Goal: Information Seeking & Learning: Learn about a topic

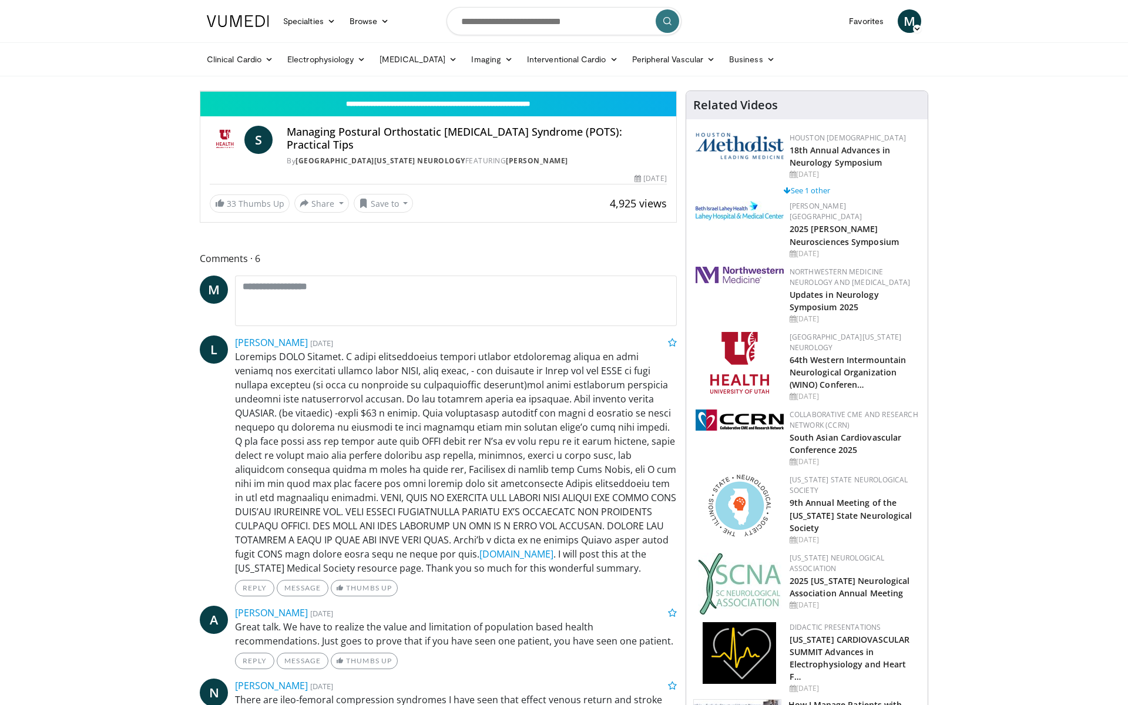
click at [200, 91] on span "Video Player" at bounding box center [212, 80] width 24 height 24
click at [322, 91] on div "10 seconds Tap to unmute" at bounding box center [438, 91] width 476 height 0
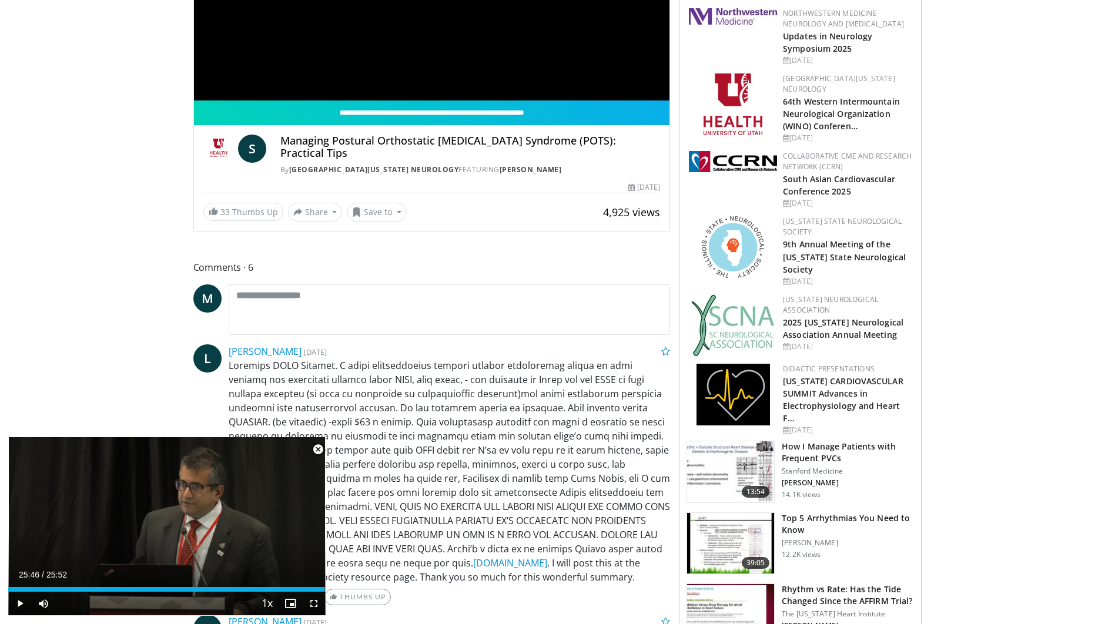
scroll to position [353, 0]
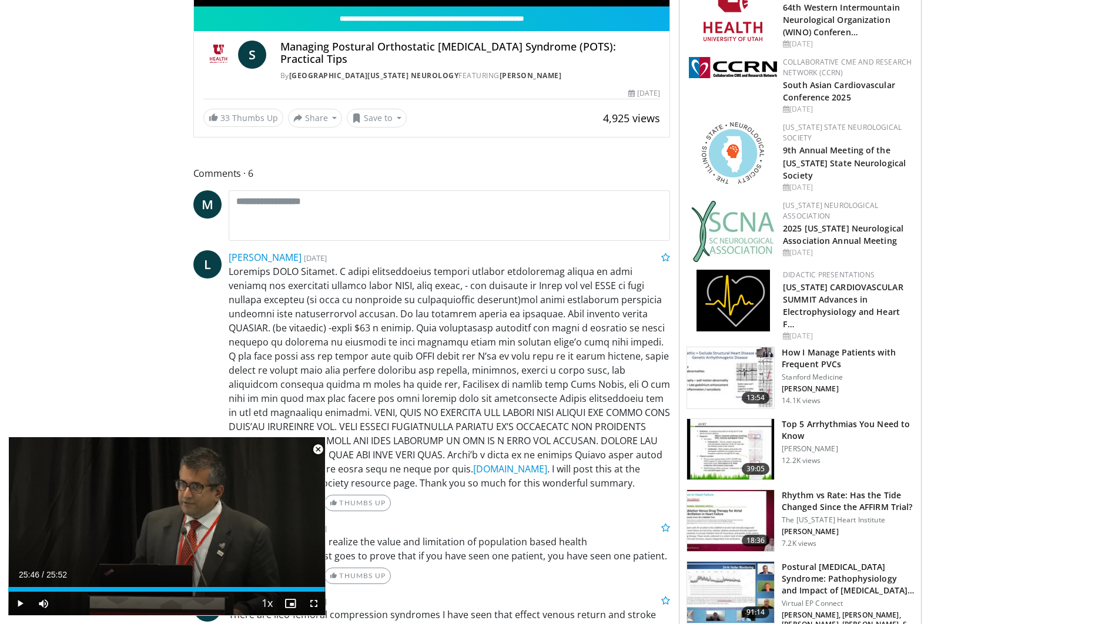
drag, startPoint x: 316, startPoint y: 449, endPoint x: 236, endPoint y: 428, distance: 82.2
click at [316, 449] on span "Video Player" at bounding box center [318, 450] width 24 height 24
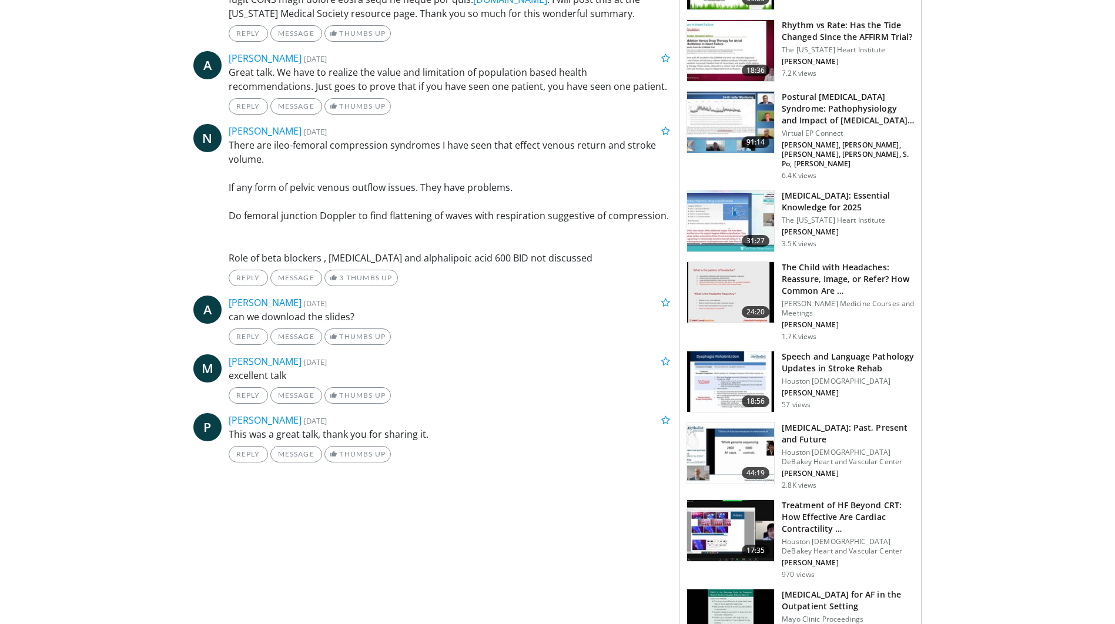
scroll to position [529, 0]
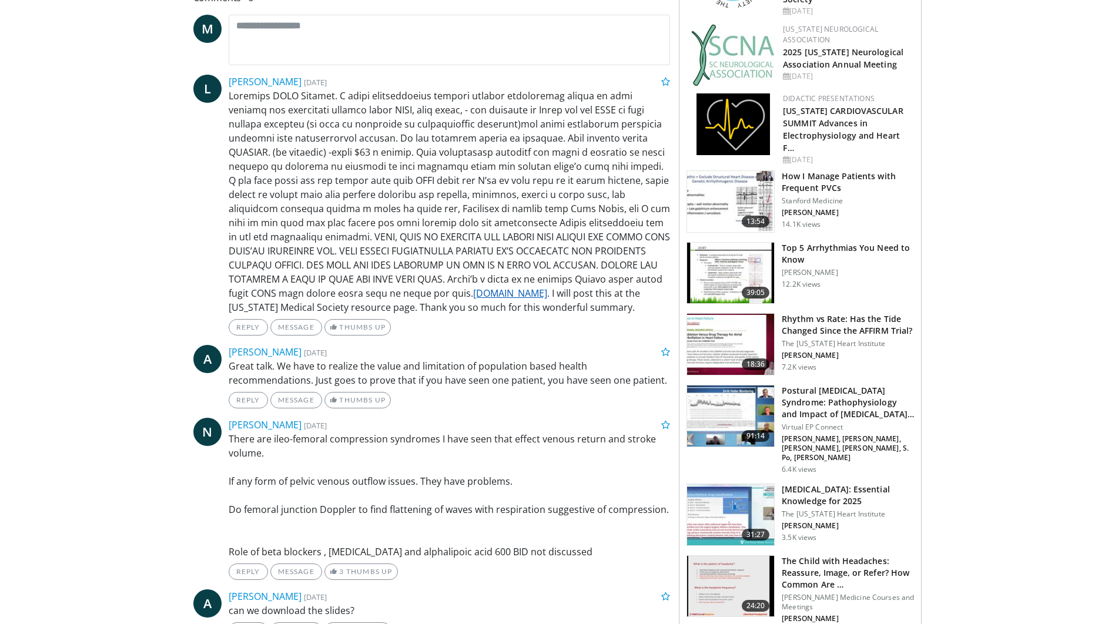
click at [473, 287] on link "[DOMAIN_NAME]" at bounding box center [510, 293] width 74 height 13
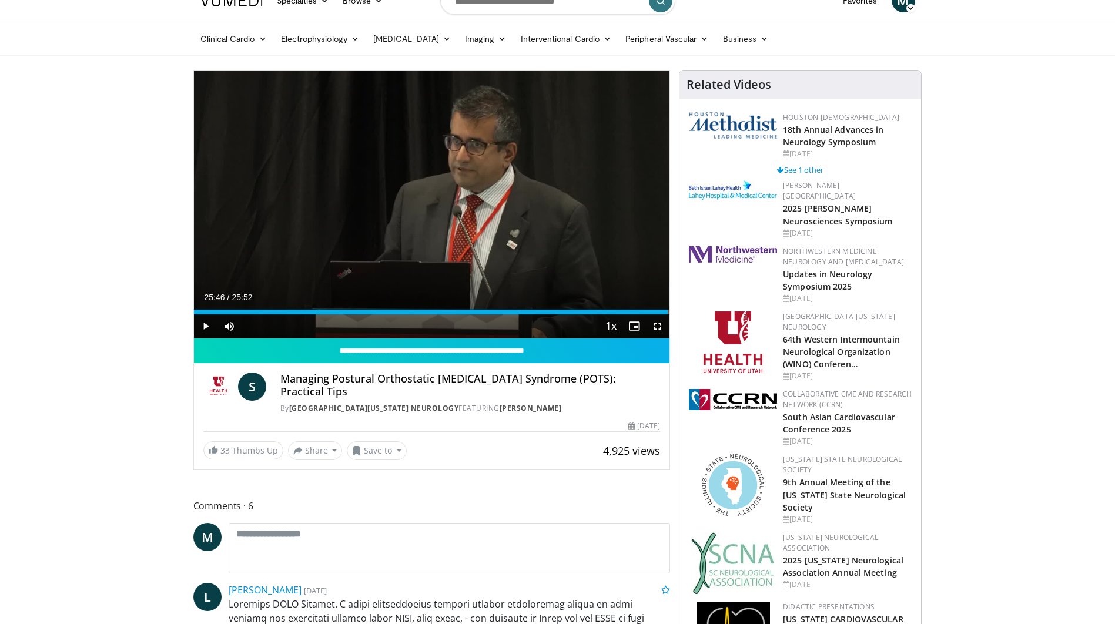
scroll to position [0, 0]
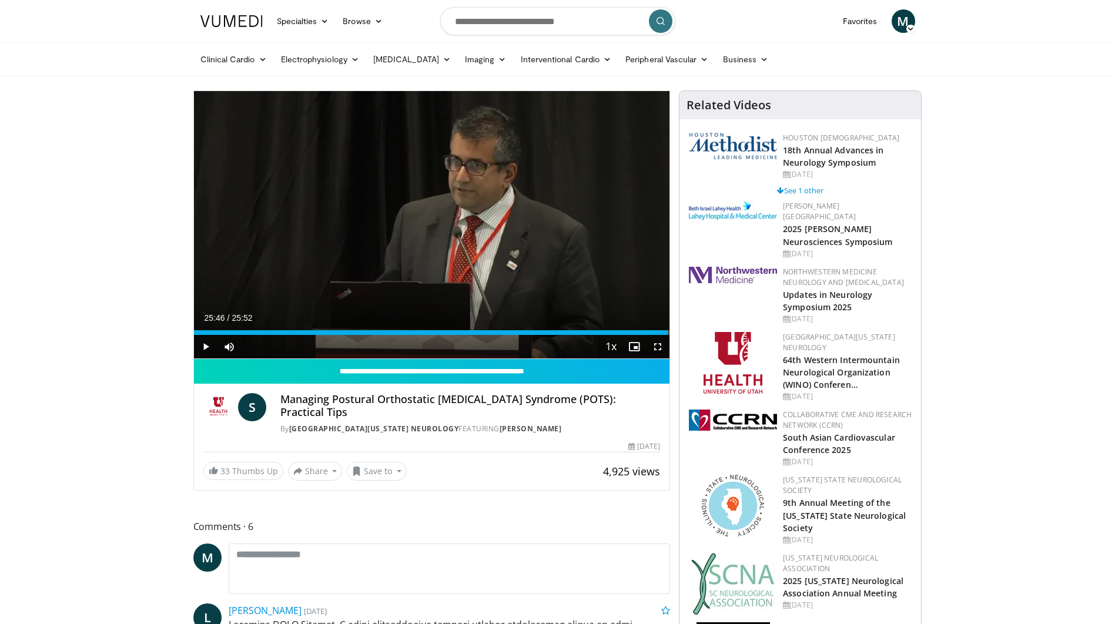
click at [590, 399] on h4 "Managing Postural Orthostatic [MEDICAL_DATA] Syndrome (POTS): Practical Tips" at bounding box center [470, 405] width 380 height 25
click at [499, 424] on link "[PERSON_NAME]" at bounding box center [530, 429] width 62 height 10
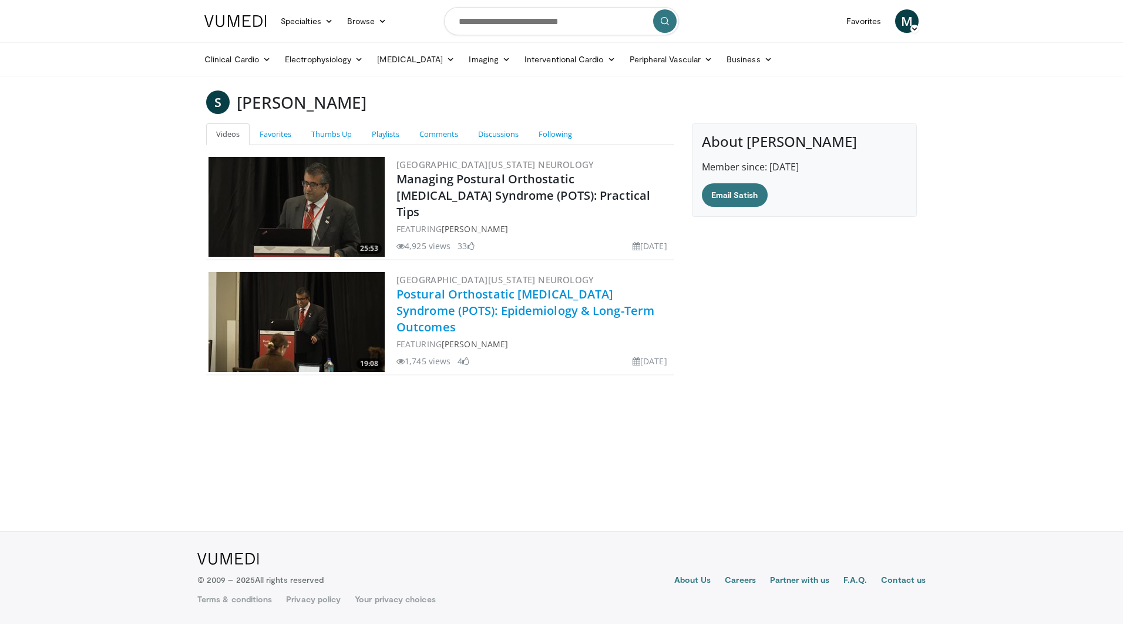
click at [538, 308] on link "Postural Orthostatic [MEDICAL_DATA] Syndrome (POTS): Epidemiology & Long-Term O…" at bounding box center [526, 310] width 258 height 49
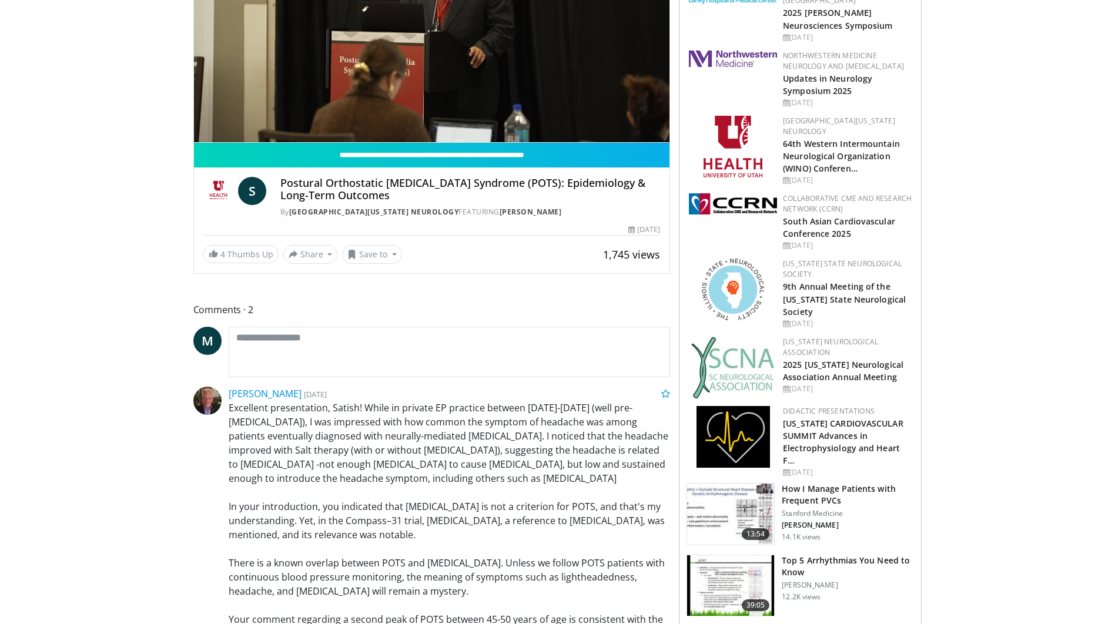
scroll to position [294, 0]
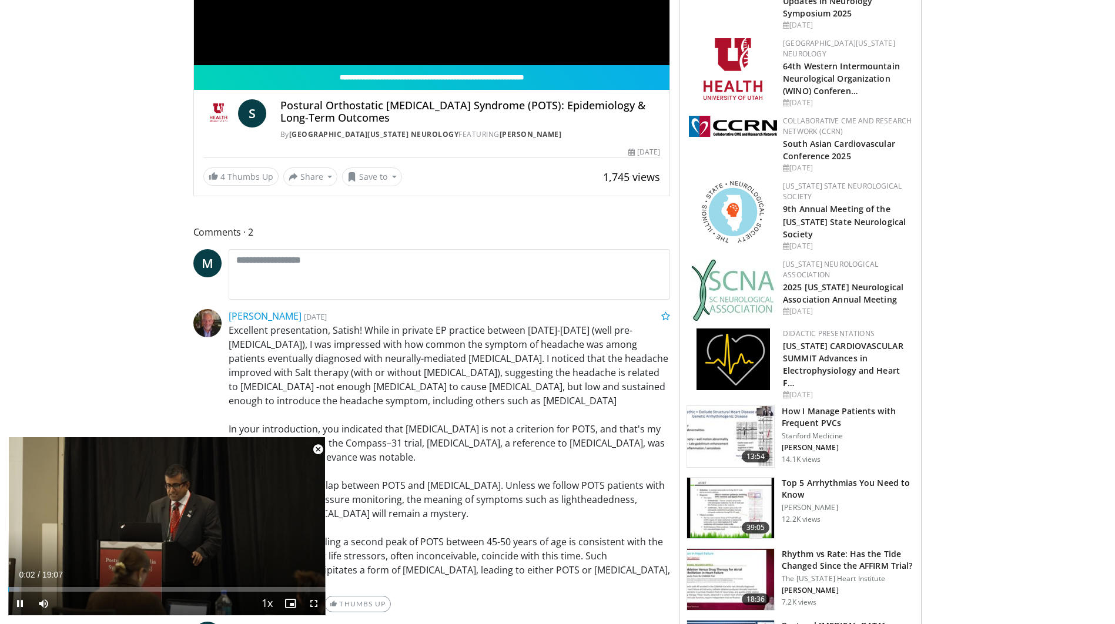
click at [319, 447] on span "Video Player" at bounding box center [318, 450] width 24 height 24
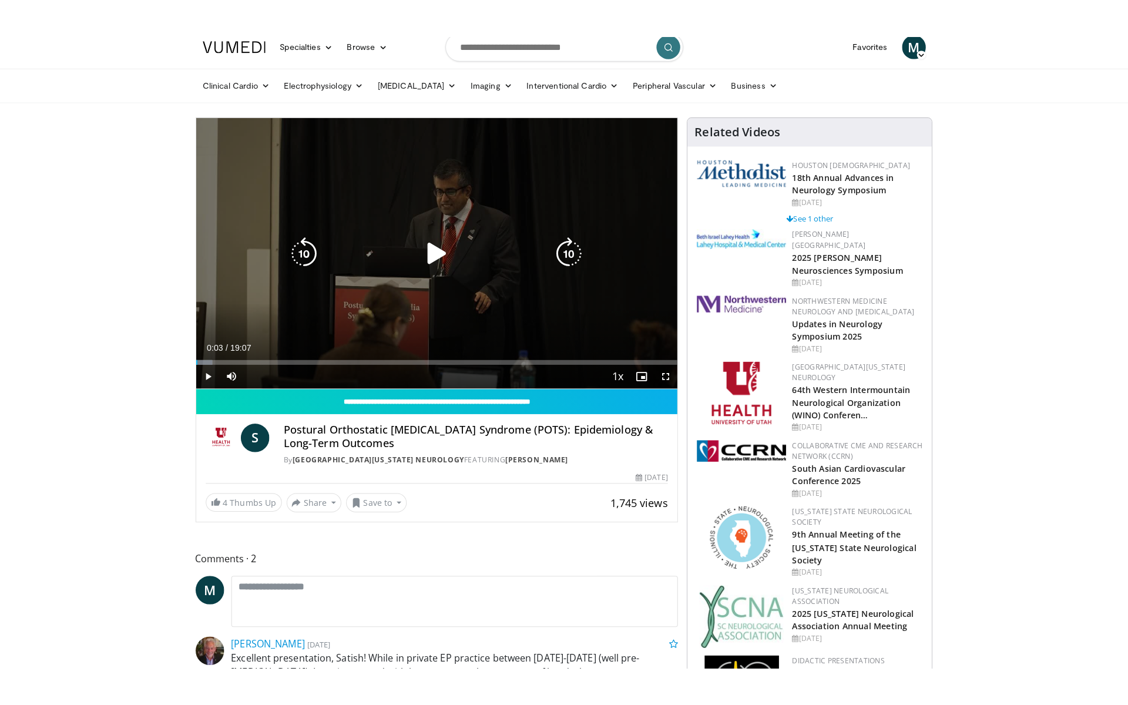
scroll to position [0, 0]
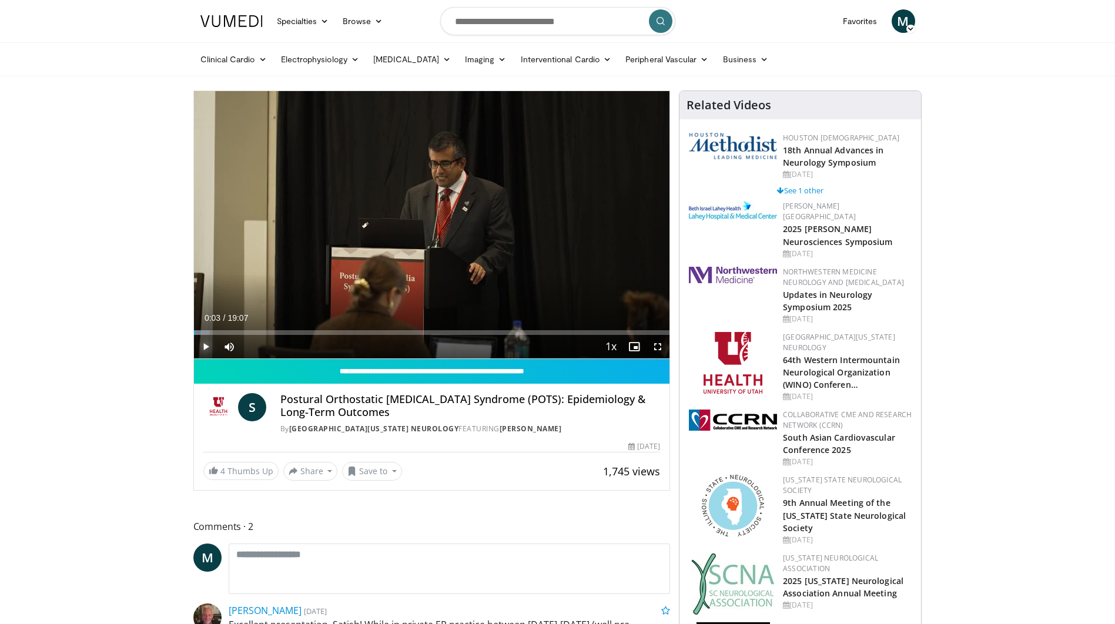
click at [207, 348] on span "Video Player" at bounding box center [206, 347] width 24 height 24
click at [660, 345] on span "Video Player" at bounding box center [658, 347] width 24 height 24
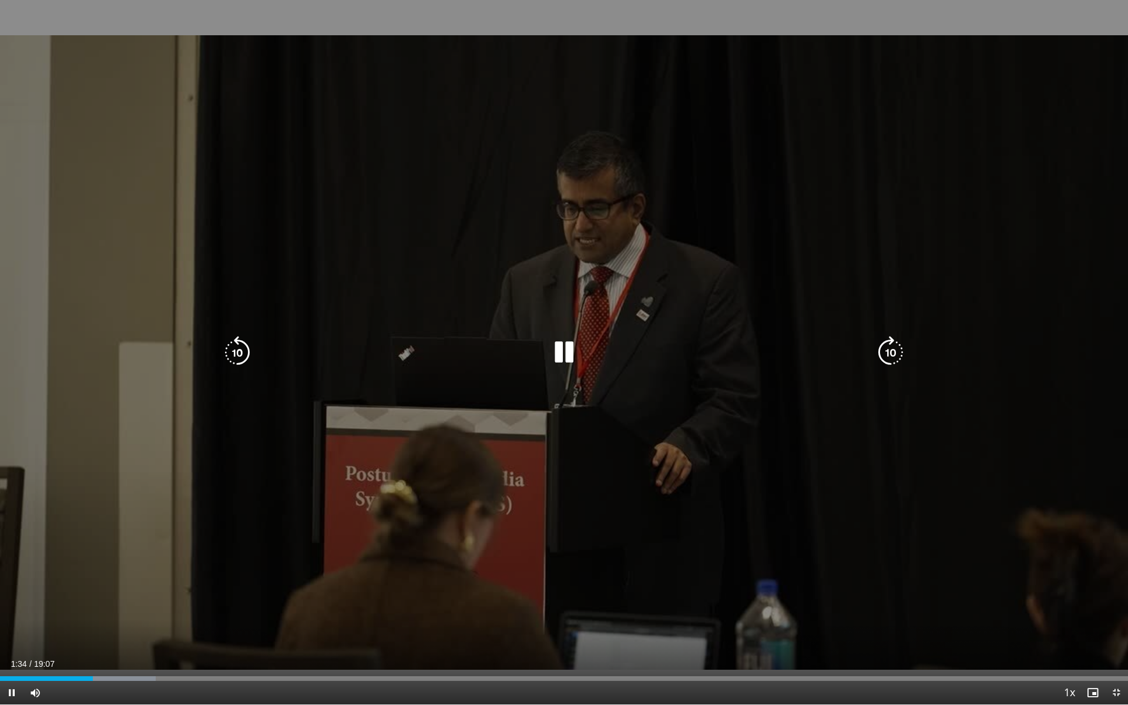
click at [562, 336] on icon "Video Player" at bounding box center [564, 352] width 33 height 33
